Goal: Navigation & Orientation: Find specific page/section

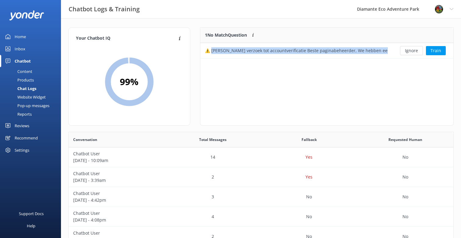
scroll to position [214, 385]
click at [18, 36] on div "Home" at bounding box center [20, 36] width 11 height 12
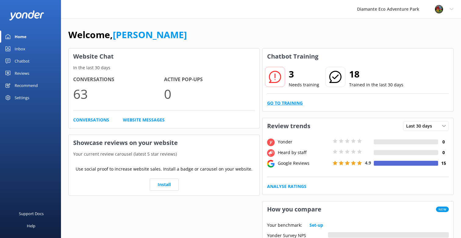
click at [277, 102] on link "Go to Training" at bounding box center [285, 103] width 36 height 7
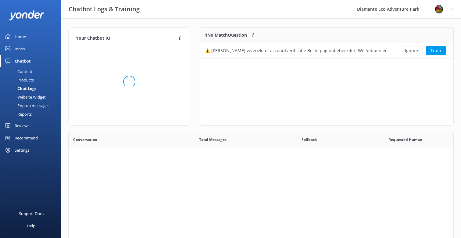
scroll to position [31, 253]
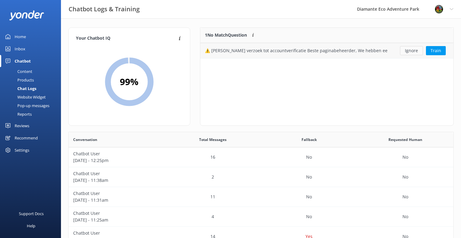
click at [409, 52] on button "Ignore" at bounding box center [411, 50] width 23 height 9
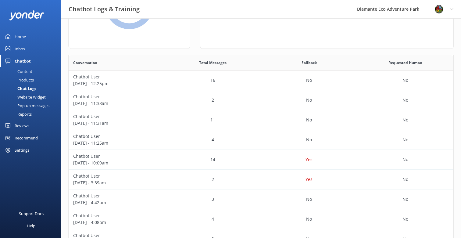
scroll to position [79, 0]
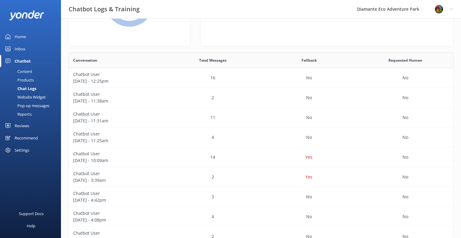
click at [17, 125] on div "Reviews" at bounding box center [22, 125] width 15 height 12
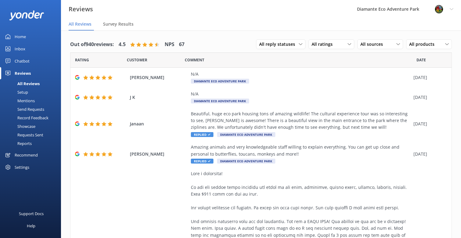
click at [24, 36] on div "Home" at bounding box center [20, 36] width 11 height 12
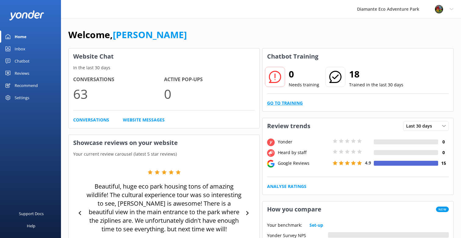
click at [285, 103] on link "Go to Training" at bounding box center [285, 103] width 36 height 7
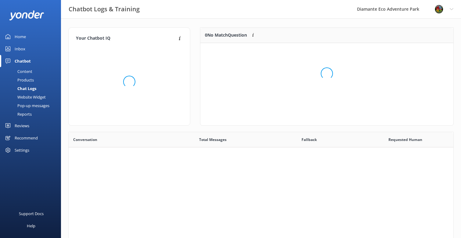
scroll to position [214, 385]
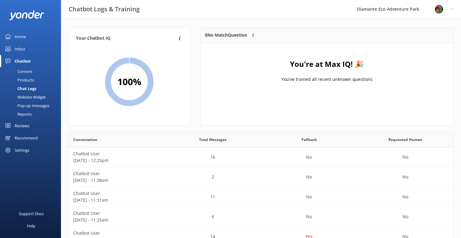
click at [23, 35] on div "Home" at bounding box center [20, 36] width 11 height 12
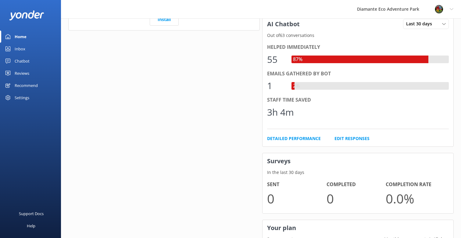
scroll to position [329, 0]
